Goal: Book appointment/travel/reservation

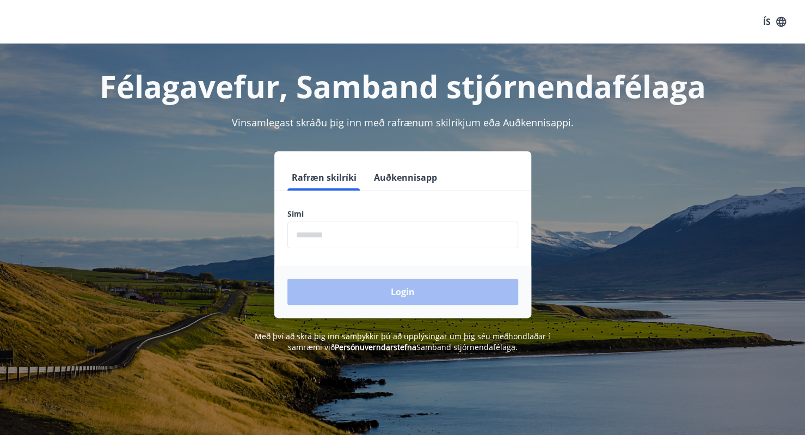
click at [441, 235] on input "phone" at bounding box center [402, 234] width 231 height 27
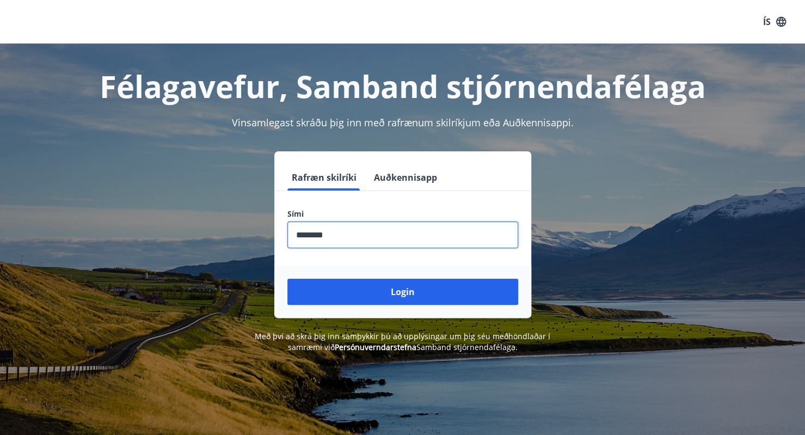
type input "********"
click at [287, 279] on button "Login" at bounding box center [402, 292] width 231 height 26
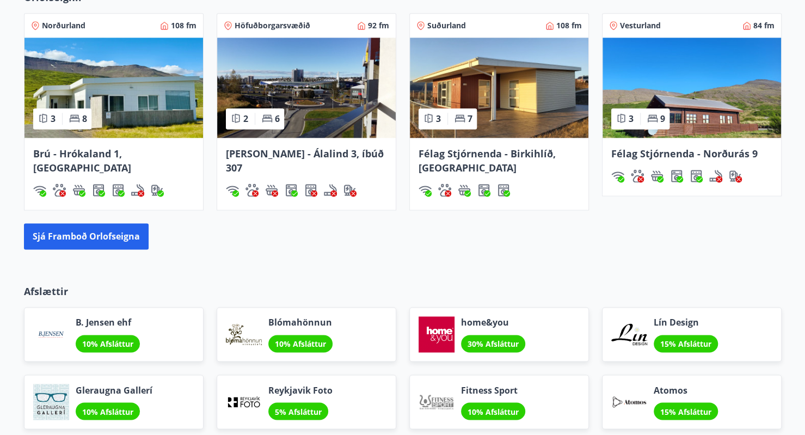
scroll to position [817, 0]
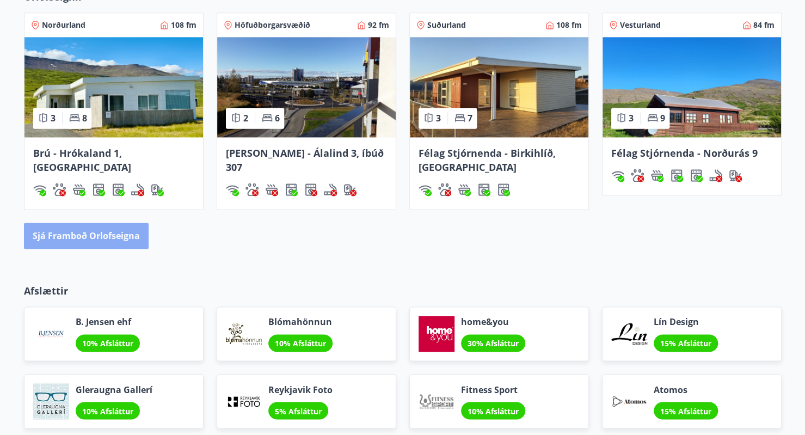
click at [102, 237] on button "Sjá framboð orlofseigna" at bounding box center [86, 236] width 125 height 26
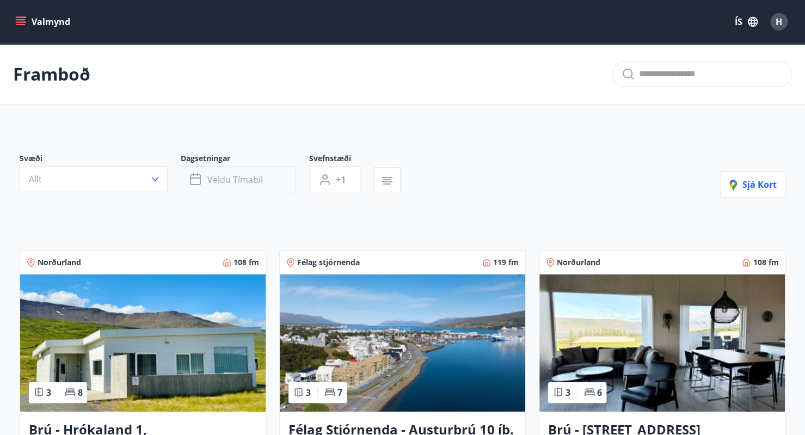
click at [265, 182] on button "Veldu tímabil" at bounding box center [238, 179] width 115 height 27
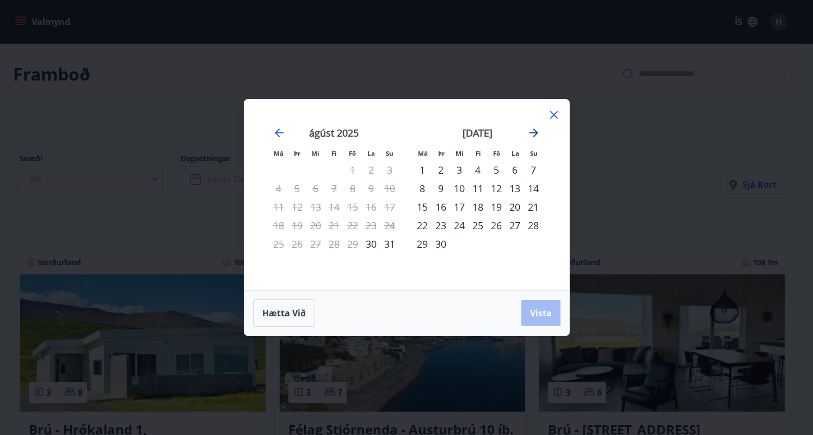
click at [536, 133] on icon "Move forward to switch to the next month." at bounding box center [533, 132] width 9 height 9
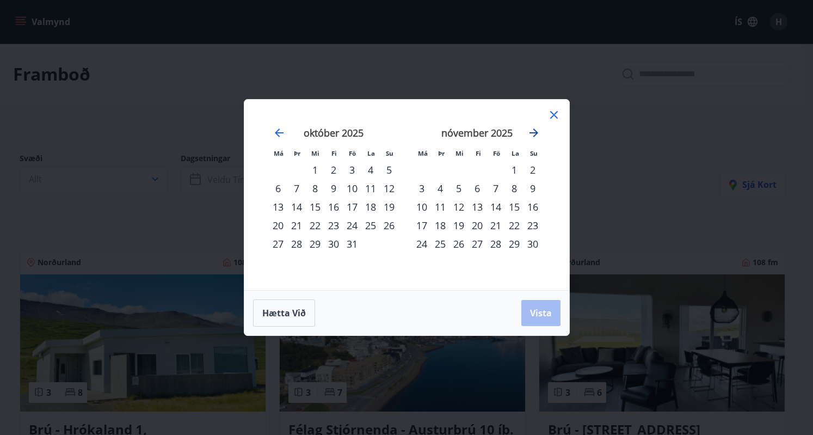
click at [536, 133] on icon "Move forward to switch to the next month." at bounding box center [533, 132] width 9 height 9
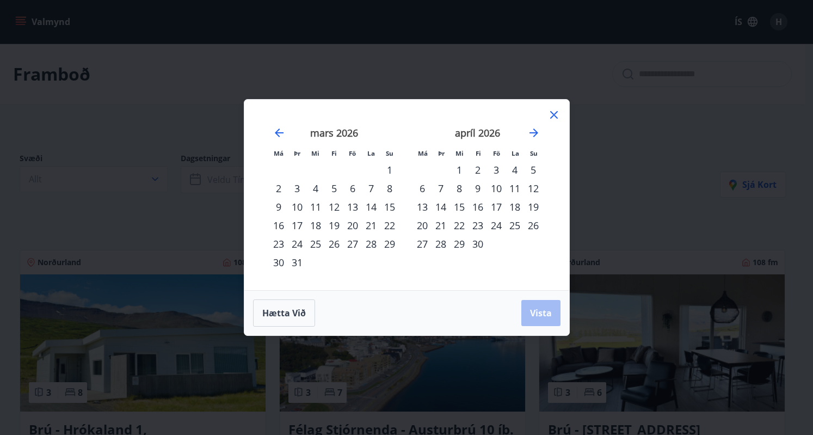
click at [278, 190] on div "2" at bounding box center [278, 188] width 18 height 18
click at [277, 208] on div "9" at bounding box center [278, 206] width 18 height 18
click at [534, 318] on span "Vista" at bounding box center [541, 313] width 22 height 12
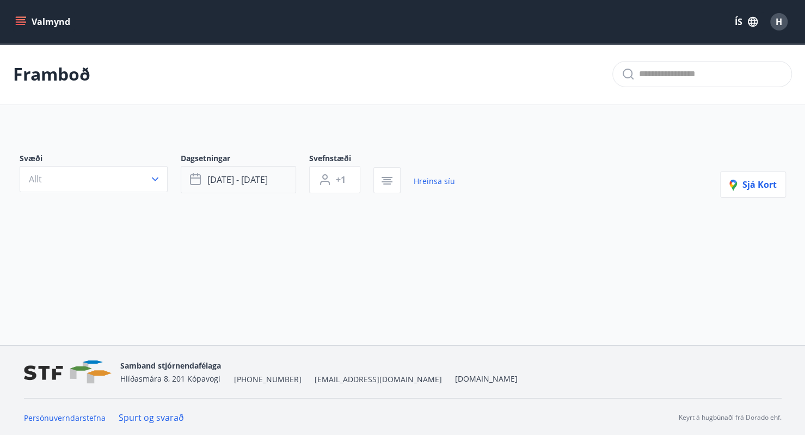
click at [201, 184] on icon "button" at bounding box center [196, 179] width 13 height 13
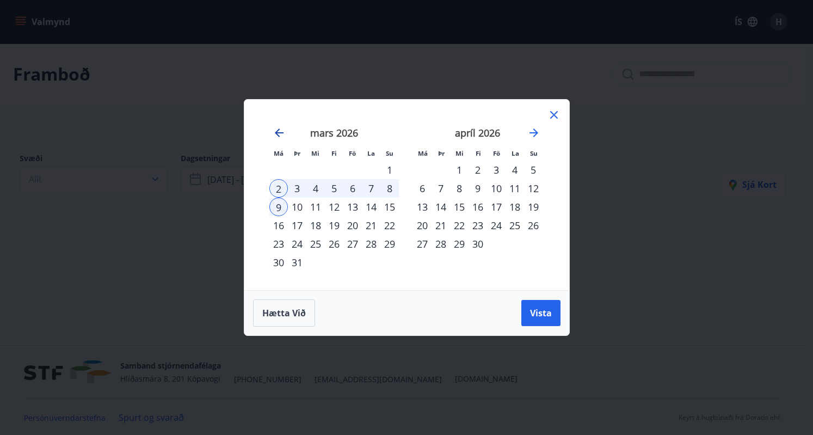
click at [276, 136] on icon "Move backward to switch to the previous month." at bounding box center [279, 132] width 13 height 13
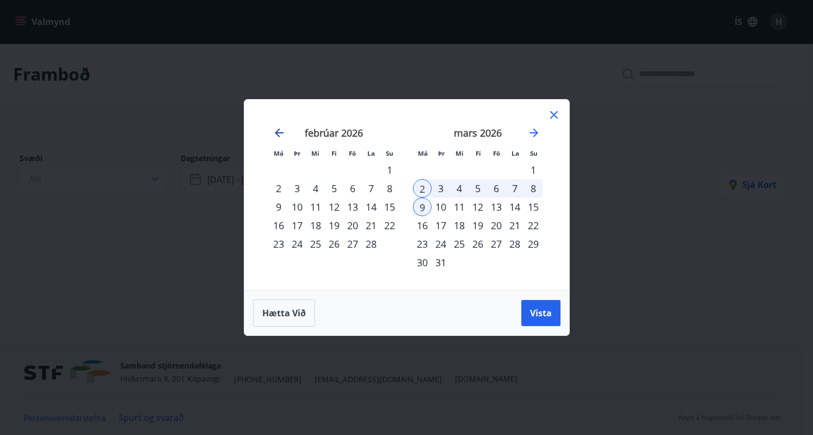
click at [276, 136] on icon "Move backward to switch to the previous month." at bounding box center [279, 132] width 13 height 13
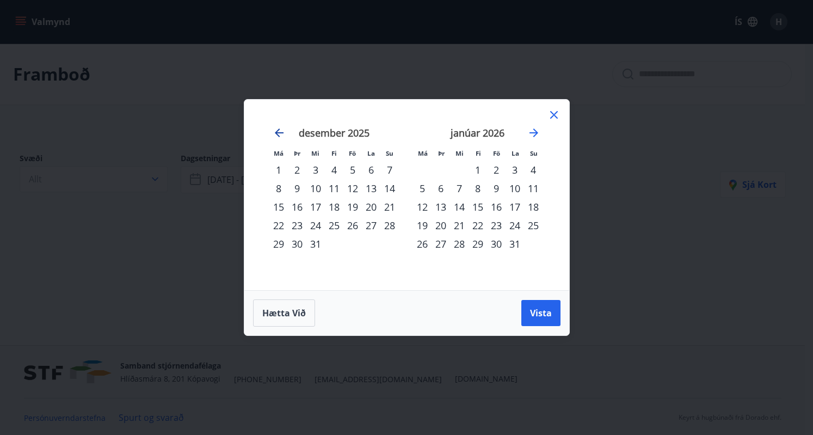
click at [276, 136] on icon "Move backward to switch to the previous month." at bounding box center [279, 132] width 13 height 13
click at [277, 190] on div "3" at bounding box center [278, 188] width 18 height 18
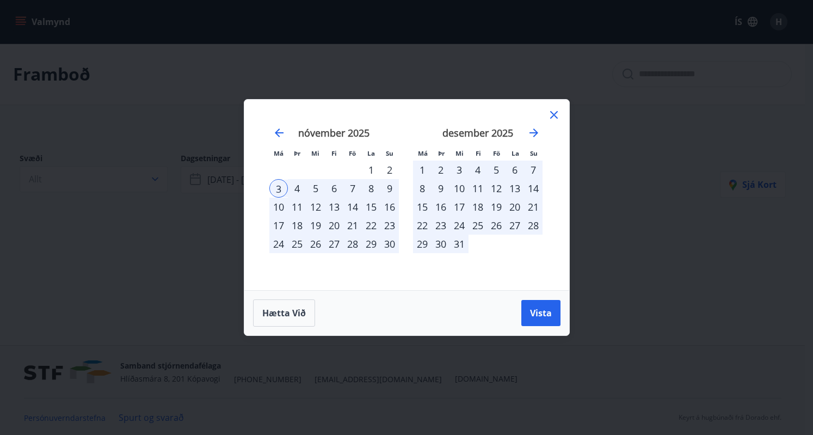
click at [297, 189] on div "4" at bounding box center [297, 188] width 18 height 18
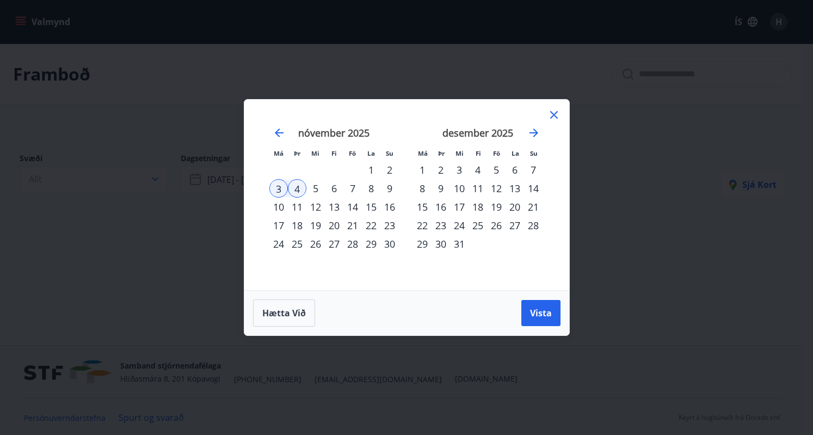
click at [338, 192] on div "6" at bounding box center [334, 188] width 18 height 18
click at [390, 190] on div "9" at bounding box center [389, 188] width 18 height 18
click at [537, 313] on span "Vista" at bounding box center [541, 313] width 22 height 12
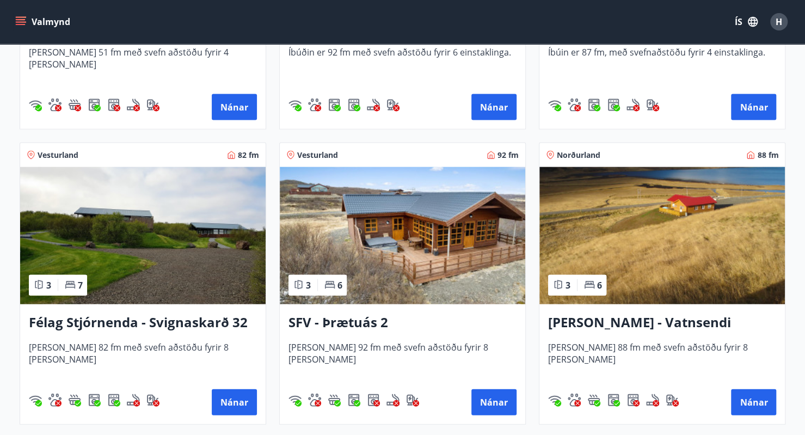
scroll to position [1289, 0]
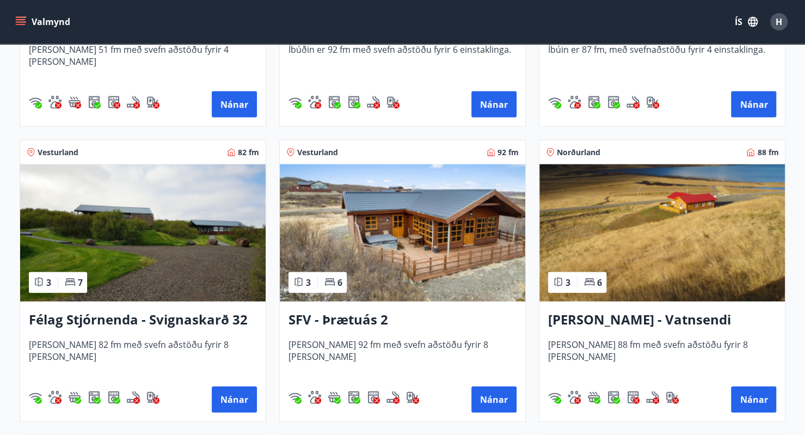
click at [519, 27] on div "Valmynd ÍS H" at bounding box center [402, 22] width 778 height 26
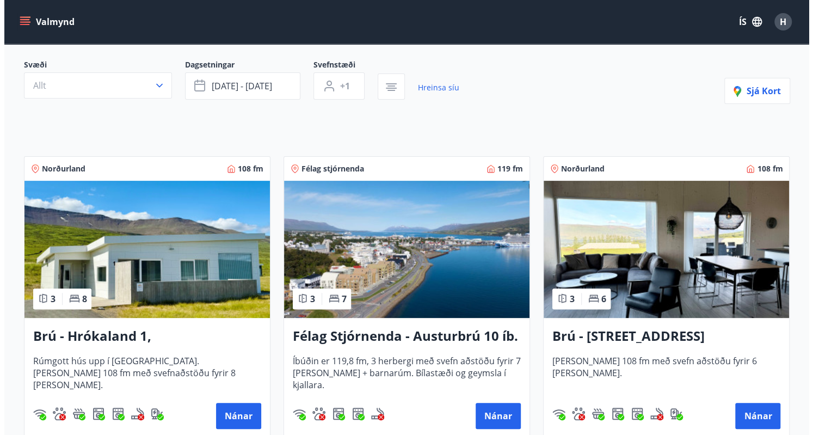
scroll to position [0, 0]
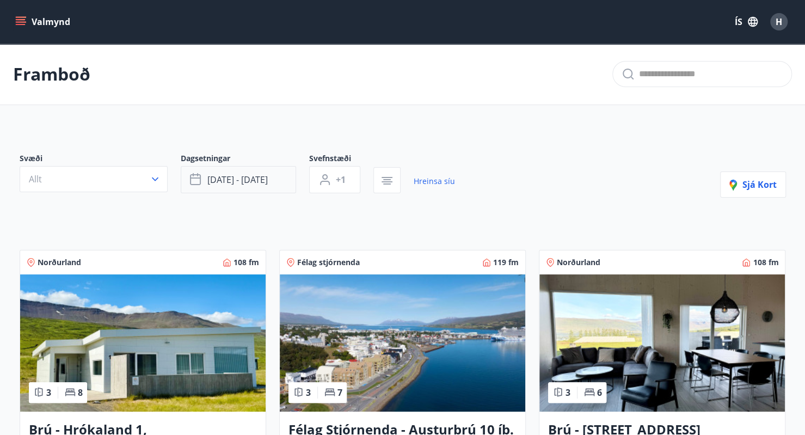
click at [232, 182] on span "nóv 06 - nóv 09" at bounding box center [237, 180] width 60 height 12
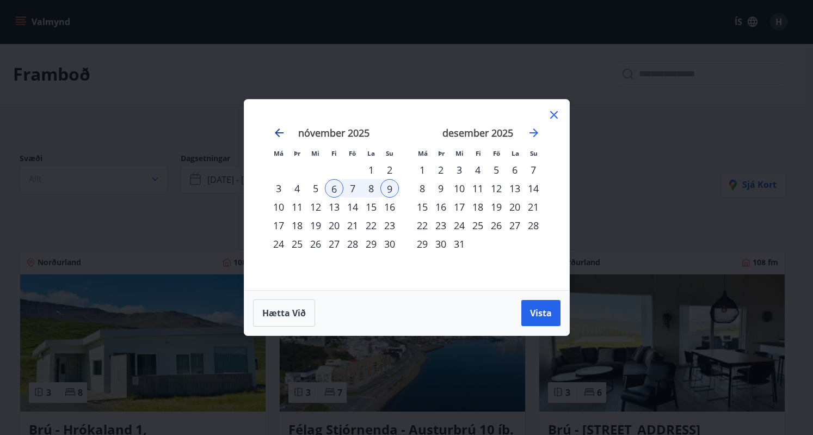
click at [281, 131] on icon "Move backward to switch to the previous month." at bounding box center [279, 132] width 13 height 13
click at [278, 136] on icon "Move backward to switch to the previous month." at bounding box center [279, 132] width 9 height 9
